Goal: Transaction & Acquisition: Download file/media

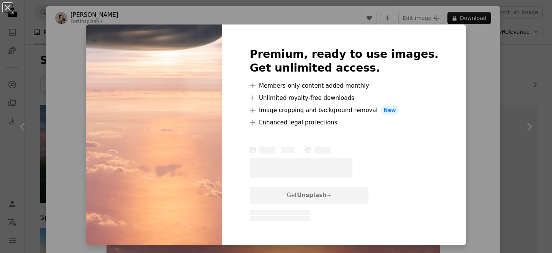
scroll to position [1302, 0]
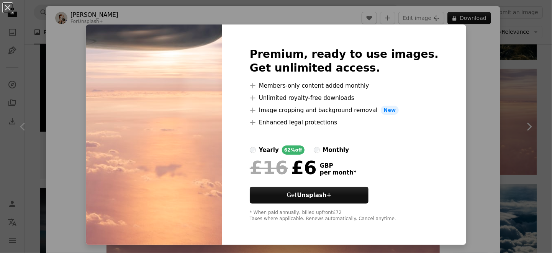
click at [541, 61] on div "An X shape Premium, ready to use images. Get unlimited access. A plus sign Memb…" at bounding box center [276, 126] width 552 height 253
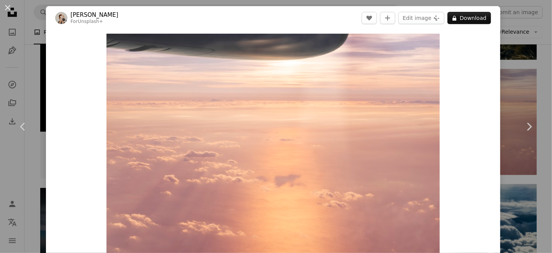
click at [541, 61] on div "An X shape Chevron left Chevron right [PERSON_NAME] For Unsplash+ A heart A plu…" at bounding box center [276, 126] width 552 height 253
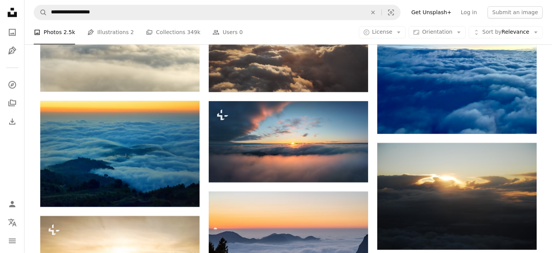
scroll to position [616, 0]
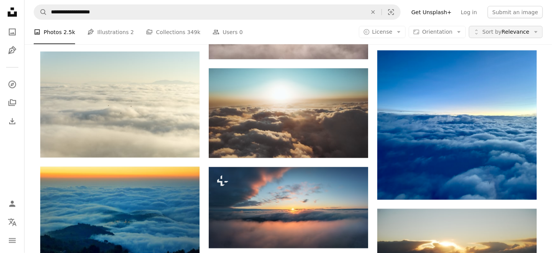
click at [525, 36] on button "Unfold Sort by Relevance Arrow down" at bounding box center [506, 32] width 74 height 12
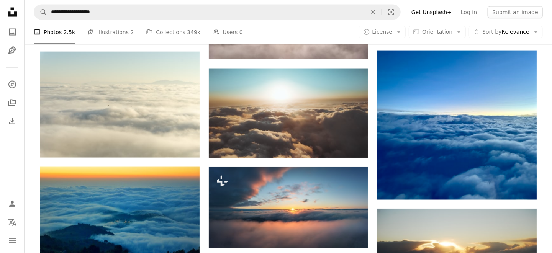
click at [392, 34] on span "License" at bounding box center [382, 32] width 20 height 6
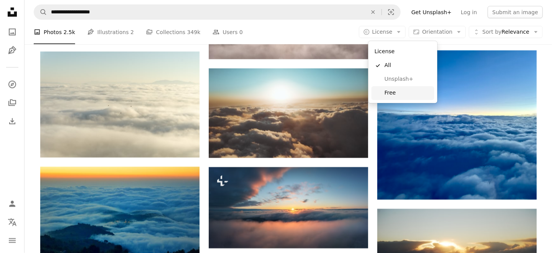
click at [398, 93] on span "Free" at bounding box center [407, 94] width 47 height 8
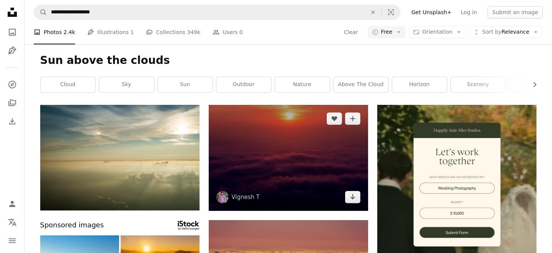
click at [326, 150] on img at bounding box center [288, 158] width 159 height 106
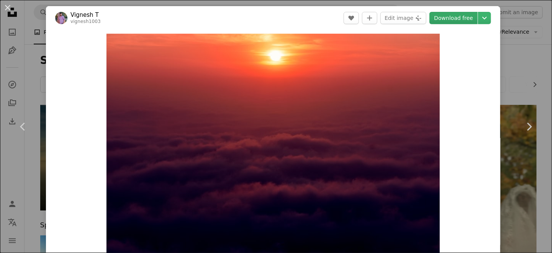
click at [469, 20] on link "Download free" at bounding box center [453, 18] width 48 height 12
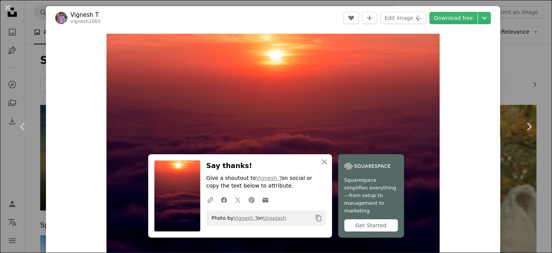
click at [531, 44] on div "An X shape Chevron left Chevron right [PERSON_NAME] T vignesh1003 A heart A plu…" at bounding box center [276, 126] width 552 height 253
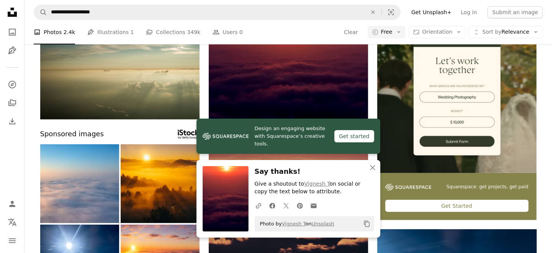
scroll to position [95, 0]
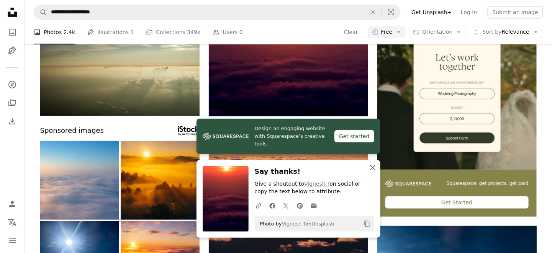
click at [370, 169] on icon "An X shape" at bounding box center [372, 167] width 9 height 9
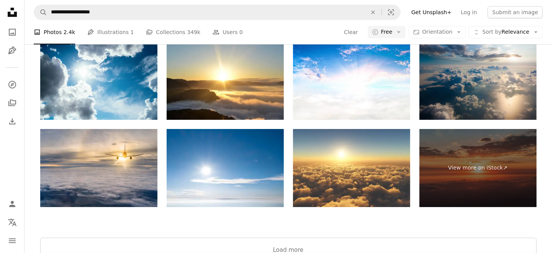
scroll to position [1232, 0]
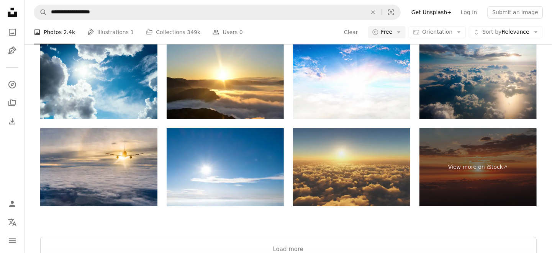
click at [366, 168] on img at bounding box center [351, 167] width 117 height 78
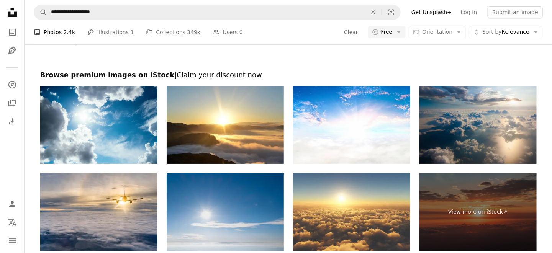
scroll to position [1187, 0]
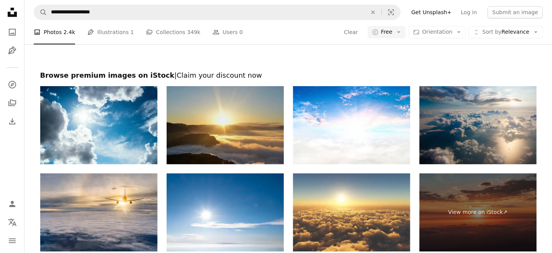
click at [253, 133] on img at bounding box center [225, 125] width 117 height 78
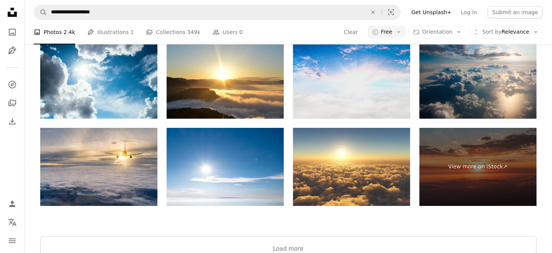
scroll to position [1233, 0]
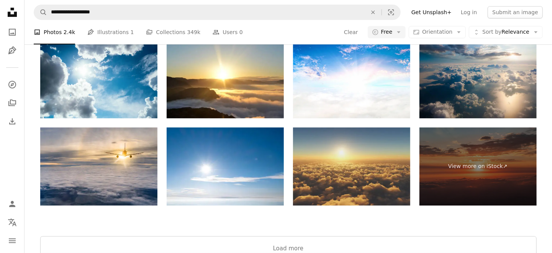
click at [361, 165] on img at bounding box center [351, 166] width 117 height 78
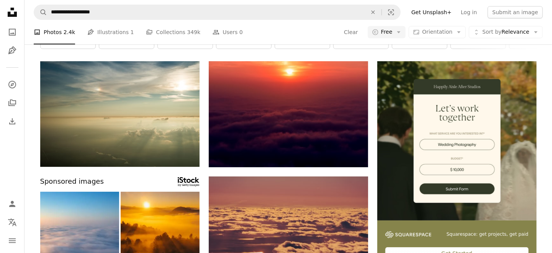
scroll to position [0, 0]
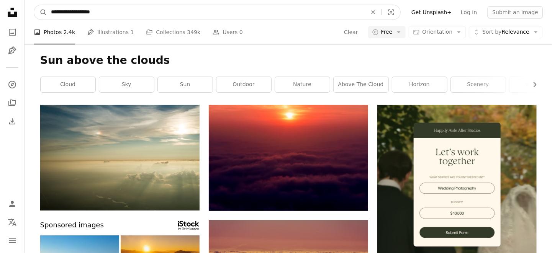
click at [111, 15] on input "**********" at bounding box center [205, 12] width 317 height 15
type input "**********"
click button "A magnifying glass" at bounding box center [40, 12] width 13 height 15
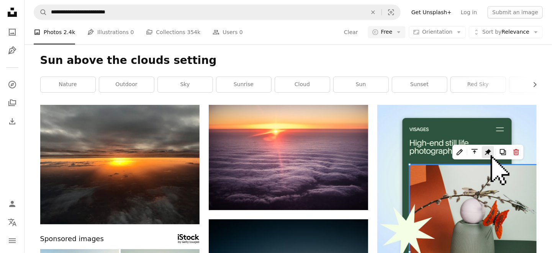
click at [249, 56] on h1 "Sun above the clouds setting" at bounding box center [288, 61] width 496 height 14
